Goal: Task Accomplishment & Management: Complete application form

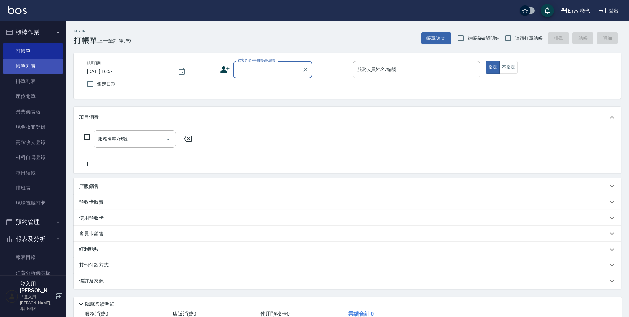
click at [28, 68] on link "帳單列表" at bounding box center [33, 66] width 61 height 15
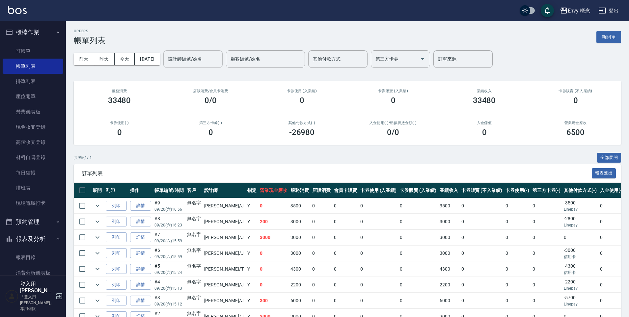
click at [200, 62] on input "設計師編號/姓名" at bounding box center [192, 59] width 53 height 12
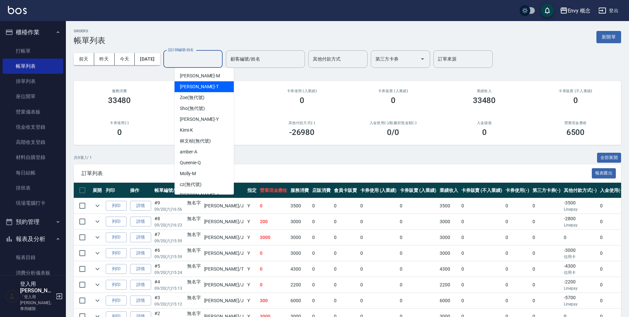
click at [195, 83] on div "[PERSON_NAME]" at bounding box center [204, 86] width 59 height 11
type input "[PERSON_NAME]"
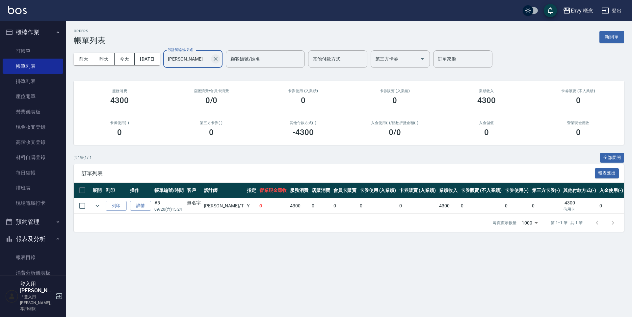
click at [219, 60] on icon "Clear" at bounding box center [215, 59] width 7 height 7
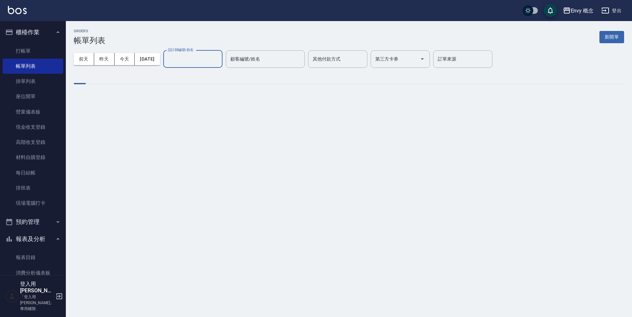
click at [196, 64] on input "設計師編號/姓名" at bounding box center [192, 59] width 53 height 12
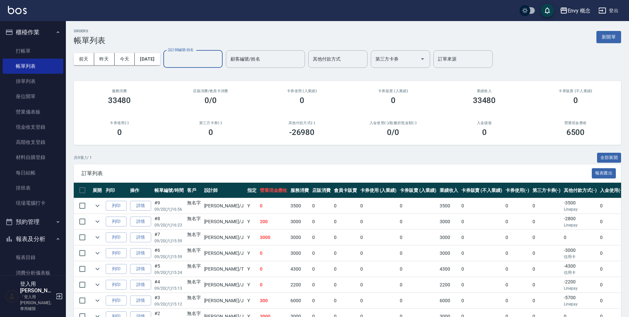
click at [208, 56] on input "設計師編號/姓名" at bounding box center [192, 59] width 53 height 12
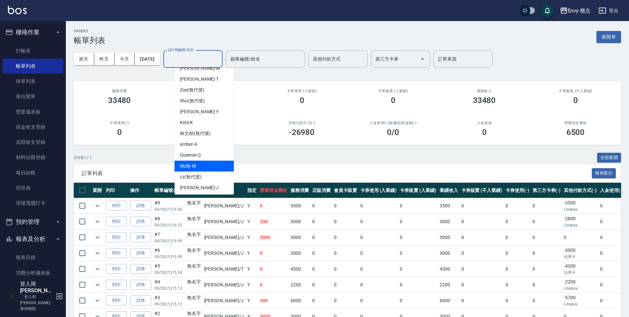
scroll to position [14, 0]
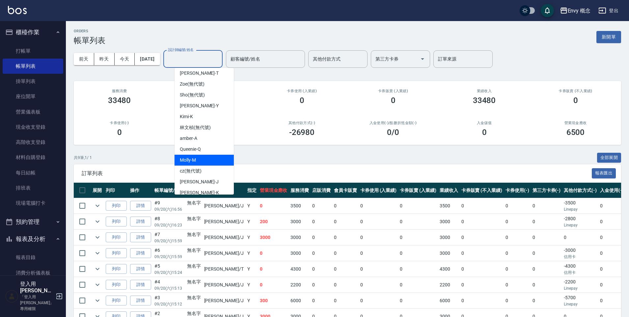
click at [211, 157] on div "[PERSON_NAME]" at bounding box center [204, 160] width 59 height 11
type input "[PERSON_NAME]"
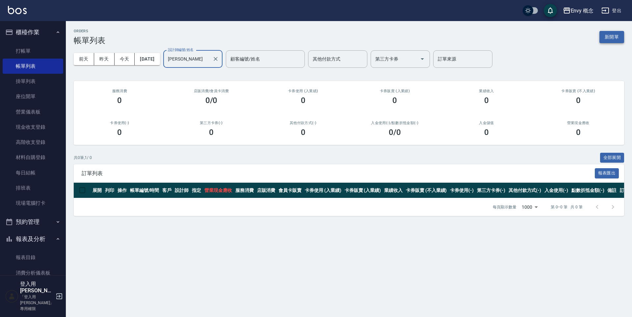
click at [621, 35] on button "新開單" at bounding box center [612, 37] width 25 height 12
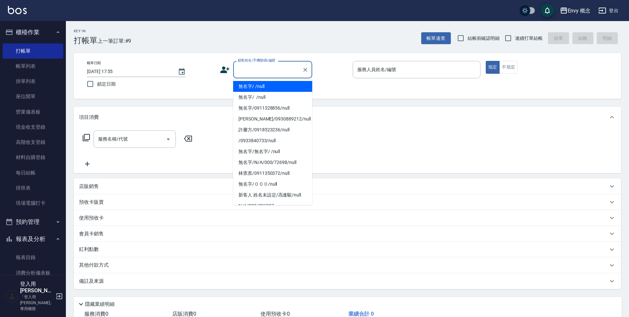
click at [273, 66] on input "顧客姓名/手機號碼/編號" at bounding box center [267, 70] width 63 height 12
click at [291, 85] on li "無名字/ /null" at bounding box center [272, 86] width 79 height 11
type input "無名字/ /null"
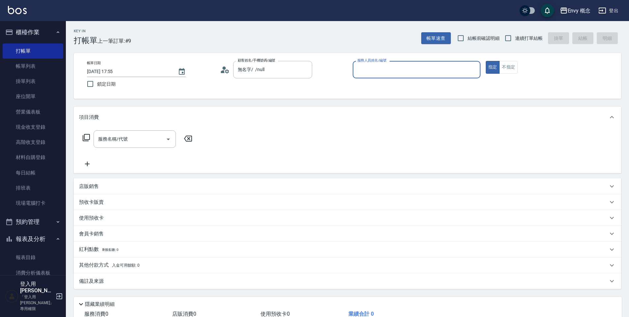
click at [395, 71] on input "服務人員姓名/編號" at bounding box center [417, 70] width 122 height 12
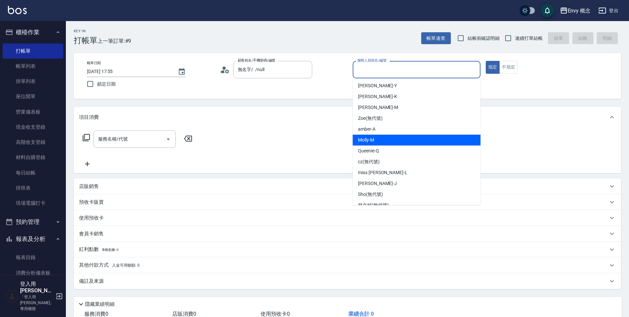
scroll to position [12, 0]
click at [419, 137] on div "[PERSON_NAME]" at bounding box center [417, 139] width 128 height 11
type input "[PERSON_NAME]"
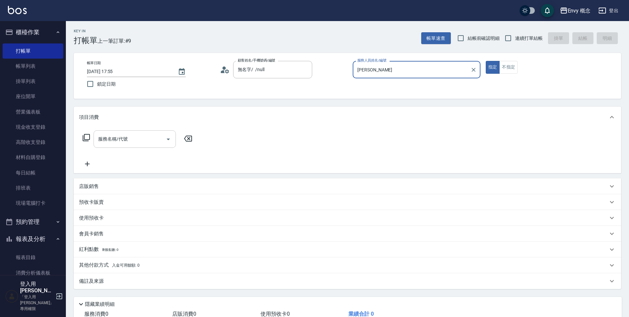
click at [126, 138] on div "服務名稱/代號 服務名稱/代號" at bounding box center [135, 138] width 82 height 17
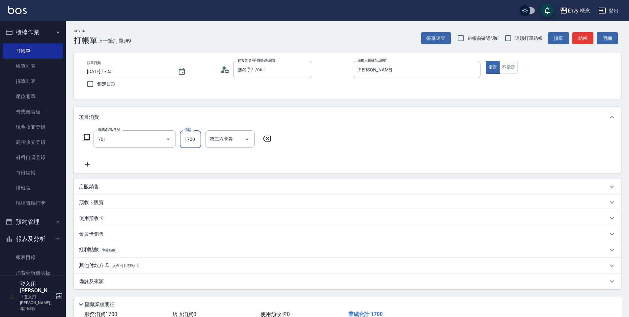
type input "701 染髮(701)"
type input "4500"
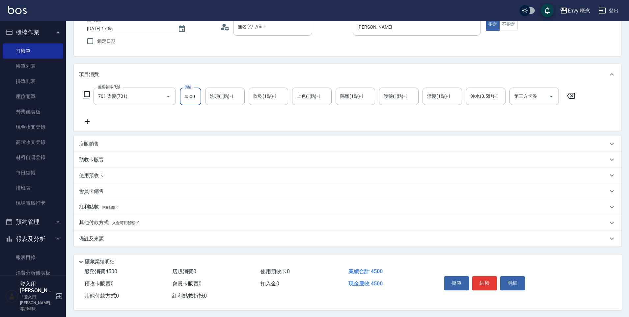
scroll to position [47, 0]
click at [492, 280] on button "結帳" at bounding box center [484, 282] width 25 height 14
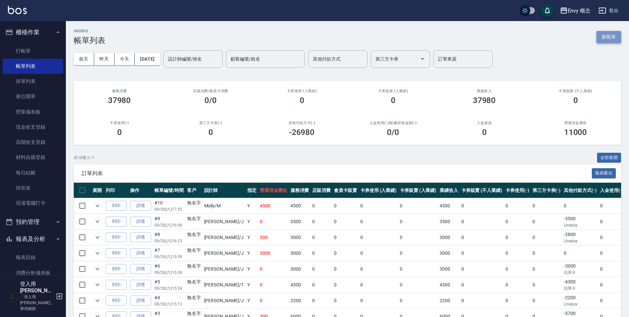
click at [606, 37] on button "新開單" at bounding box center [609, 37] width 25 height 12
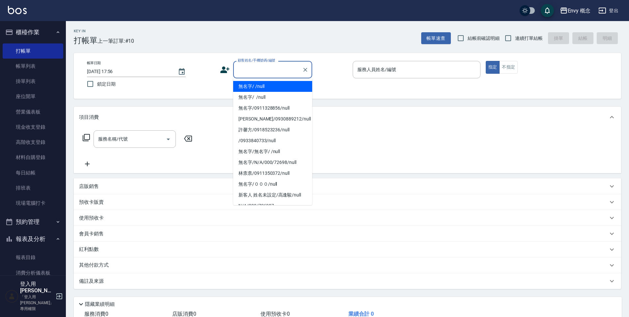
click at [271, 70] on input "顧客姓名/手機號碼/編號" at bounding box center [267, 70] width 63 height 12
click at [271, 86] on li "無名字/ /null" at bounding box center [272, 86] width 79 height 11
type input "無名字/ /null"
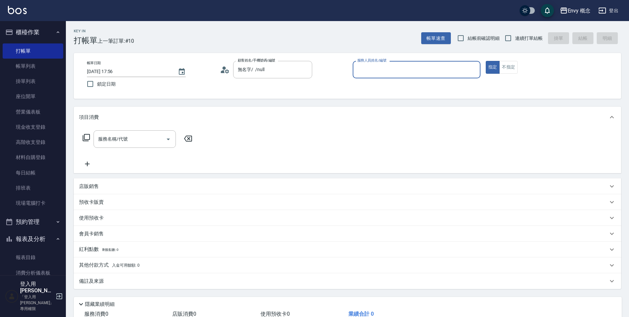
click at [383, 69] on input "服務人員姓名/編號" at bounding box center [417, 70] width 122 height 12
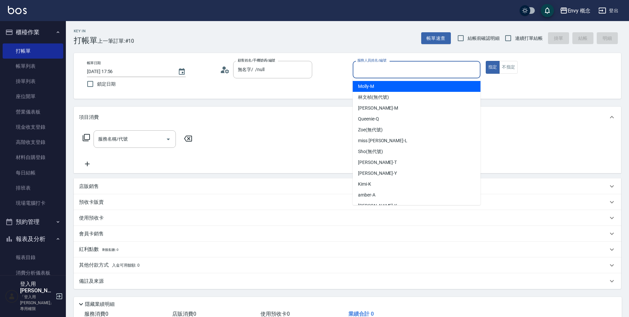
click at [378, 84] on div "[PERSON_NAME]" at bounding box center [417, 86] width 128 height 11
type input "[PERSON_NAME]"
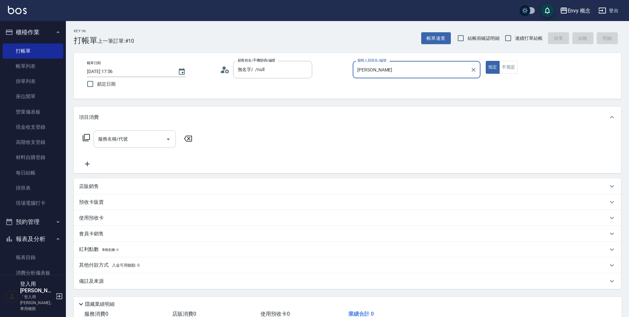
click at [143, 141] on input "服務名稱/代號" at bounding box center [130, 139] width 67 height 12
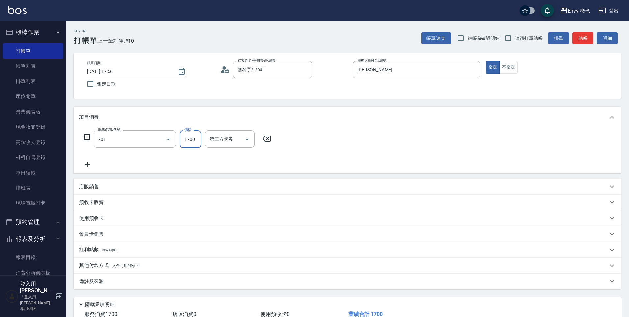
type input "701 染髮(701)"
type input "4000"
click at [139, 272] on div "其他付款方式 入金可用餘額: 0" at bounding box center [347, 266] width 547 height 16
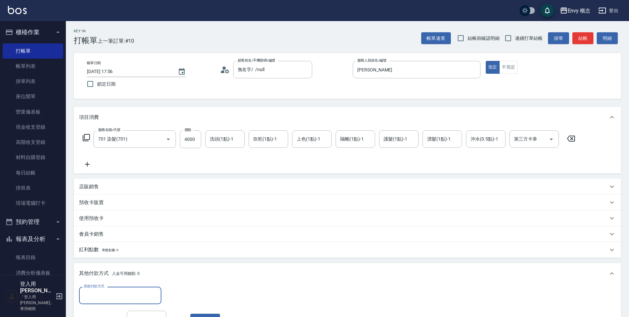
drag, startPoint x: 143, startPoint y: 292, endPoint x: 144, endPoint y: 288, distance: 4.2
click at [143, 292] on input "其他付款方式" at bounding box center [120, 296] width 76 height 12
drag, startPoint x: 123, startPoint y: 266, endPoint x: 138, endPoint y: 264, distance: 15.2
click at [123, 266] on span "信用卡" at bounding box center [120, 268] width 82 height 11
type input "信用卡"
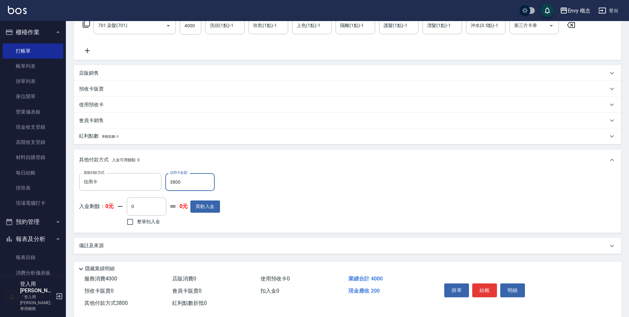
scroll to position [125, 0]
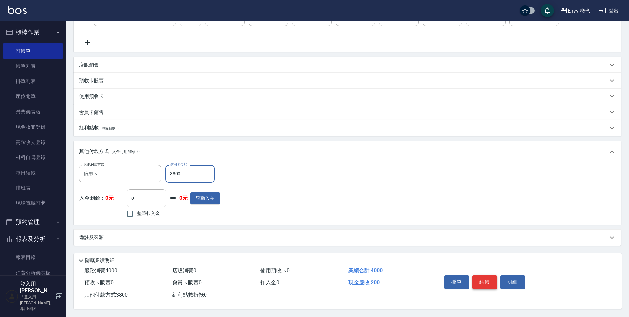
type input "3800"
click at [487, 276] on button "結帳" at bounding box center [484, 282] width 25 height 14
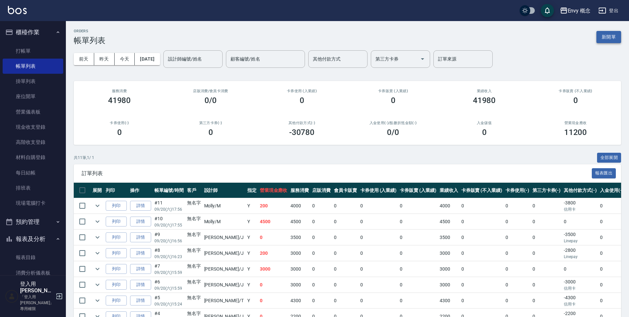
click at [608, 35] on button "新開單" at bounding box center [609, 37] width 25 height 12
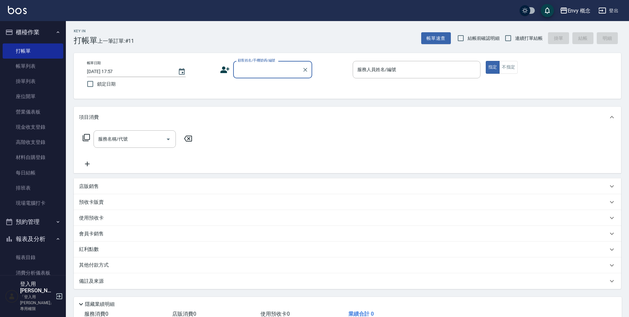
click at [270, 69] on input "顧客姓名/手機號碼/編號" at bounding box center [267, 70] width 63 height 12
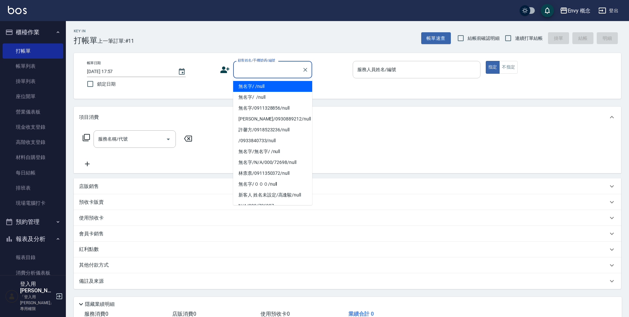
drag, startPoint x: 253, startPoint y: 86, endPoint x: 364, endPoint y: 77, distance: 112.0
click at [253, 86] on li "無名字/ /null" at bounding box center [272, 86] width 79 height 11
type input "無名字/ /null"
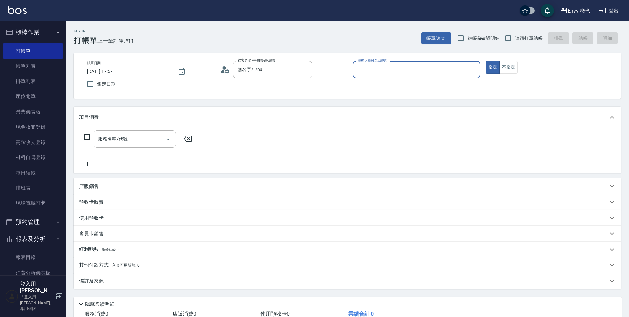
click at [376, 75] on input "服務人員姓名/編號" at bounding box center [417, 70] width 122 height 12
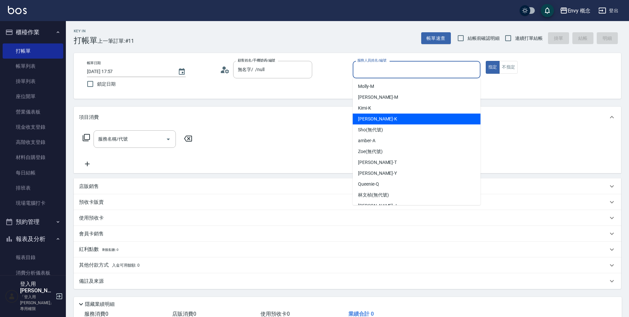
click at [393, 118] on div "[PERSON_NAME]" at bounding box center [417, 119] width 128 height 11
type input "[PERSON_NAME]"
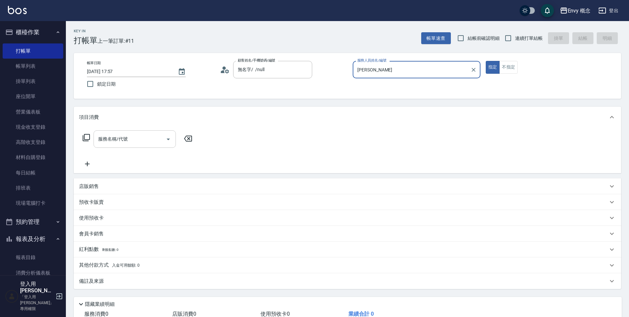
click at [123, 138] on div "服務名稱/代號 服務名稱/代號" at bounding box center [135, 138] width 82 height 17
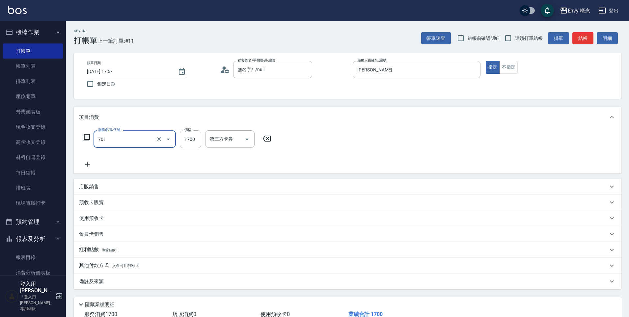
type input "701 染髮(701)"
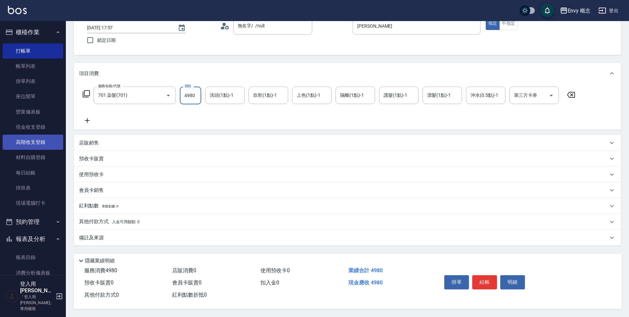
scroll to position [47, 0]
type input "4980"
click at [109, 218] on p "其他付款方式 入金可用餘額: 0" at bounding box center [109, 221] width 61 height 7
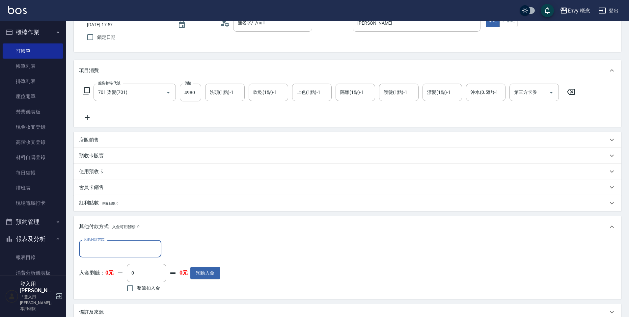
scroll to position [0, 0]
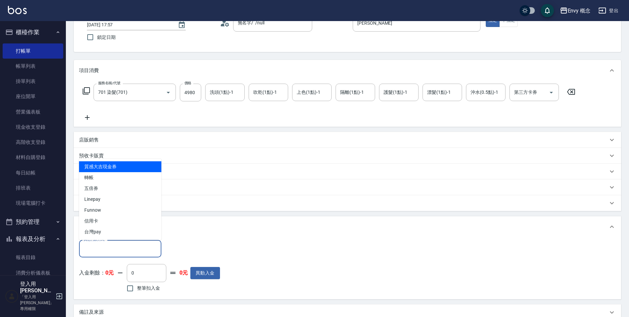
click at [140, 248] on input "其他付款方式" at bounding box center [120, 249] width 76 height 12
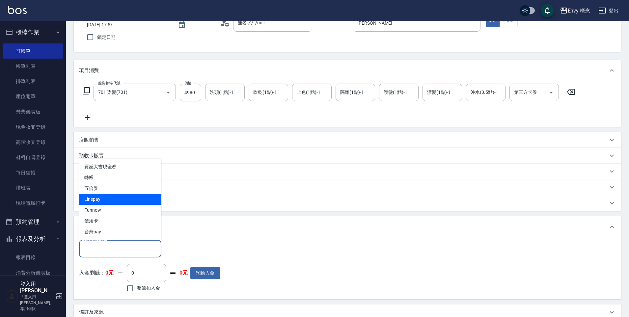
click at [123, 199] on span "Linepay" at bounding box center [120, 199] width 82 height 11
type input "Linepay"
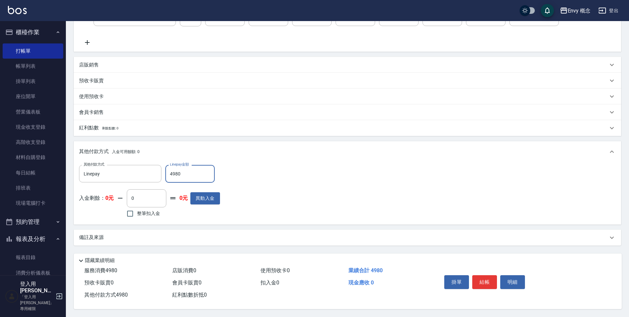
scroll to position [125, 0]
type input "4980"
click at [490, 279] on button "結帳" at bounding box center [484, 282] width 25 height 14
